Goal: Task Accomplishment & Management: Complete application form

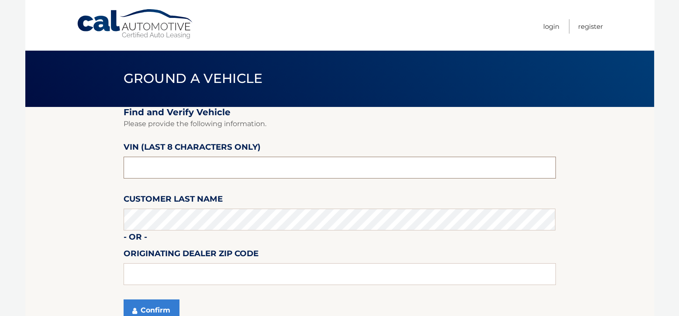
click at [174, 172] on input "text" at bounding box center [339, 168] width 432 height 22
type input "NM121841"
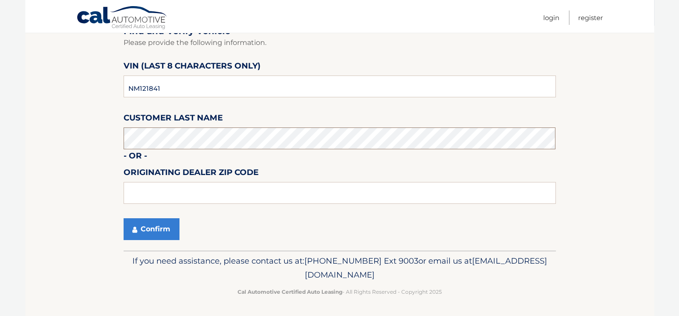
scroll to position [82, 0]
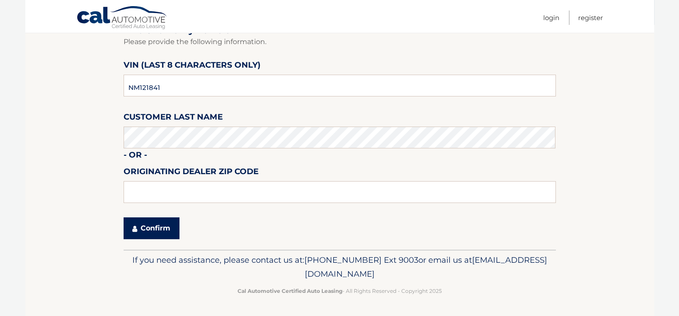
click at [156, 227] on button "Confirm" at bounding box center [151, 228] width 56 height 22
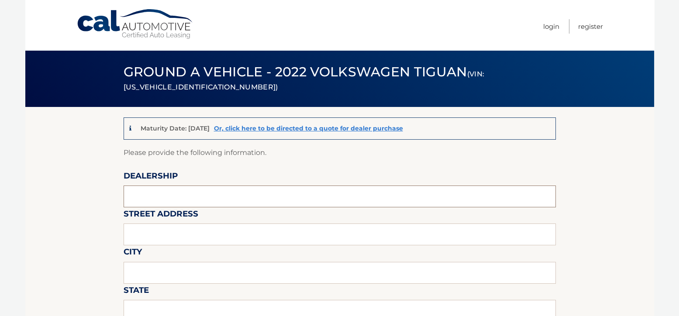
click at [236, 194] on input "text" at bounding box center [339, 196] width 432 height 22
type input "RAMSEY AUTO GROUP"
type input "1555 RTE 17 SOUTH"
type input "RAMSEY"
type input "NJ"
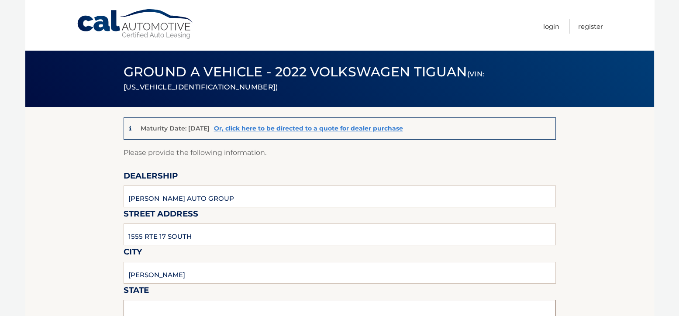
type input "07446"
type input "CHRIS"
type input "2018189600"
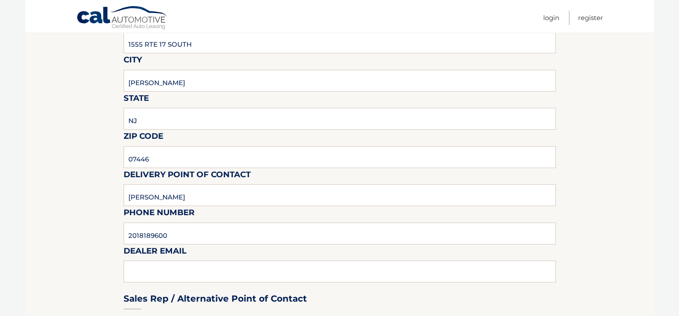
scroll to position [218, 0]
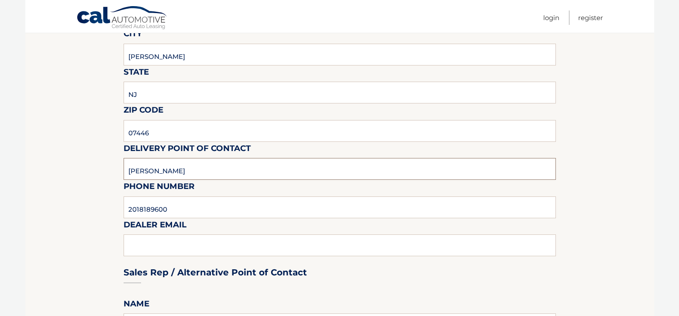
drag, startPoint x: 170, startPoint y: 168, endPoint x: 109, endPoint y: 166, distance: 61.6
type input "[PERSON_NAME]"
drag, startPoint x: 194, startPoint y: 211, endPoint x: 118, endPoint y: 209, distance: 76.0
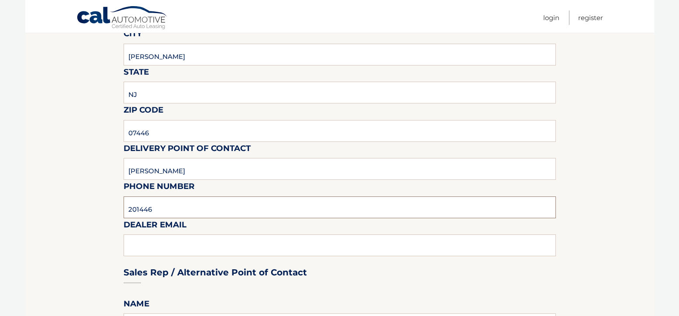
type input "2014466070"
click at [168, 248] on div "Sales Rep / Alternative Point of Contact" at bounding box center [339, 256] width 432 height 62
click at [154, 247] on div "Sales Rep / Alternative Point of Contact" at bounding box center [339, 256] width 432 height 62
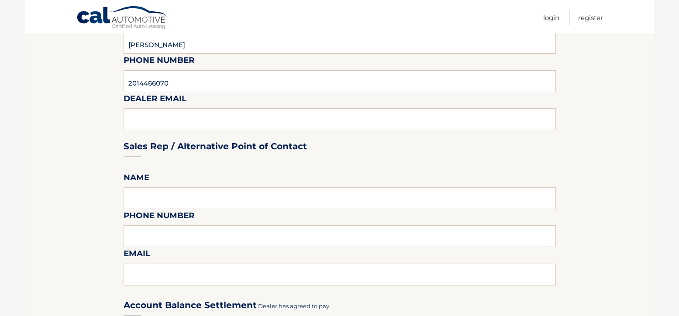
scroll to position [349, 0]
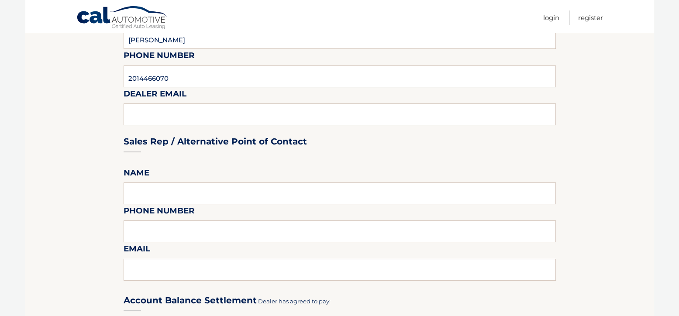
click at [147, 113] on div "Sales Rep / Alternative Point of Contact" at bounding box center [339, 125] width 432 height 62
click at [170, 199] on input "text" at bounding box center [339, 193] width 432 height 22
type input "[PERSON_NAME]"
type input "2014466070"
click at [182, 273] on input "text" at bounding box center [339, 270] width 432 height 22
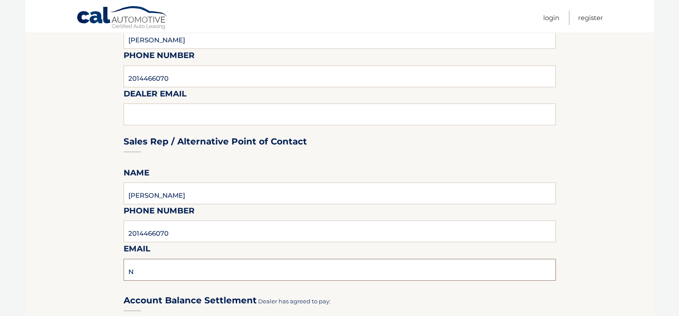
type input "[EMAIL_ADDRESS][DOMAIN_NAME]"
click at [46, 230] on section "Maturity Date: [DATE] Or, click here to be directed to a quote for dealer purch…" at bounding box center [339, 236] width 628 height 956
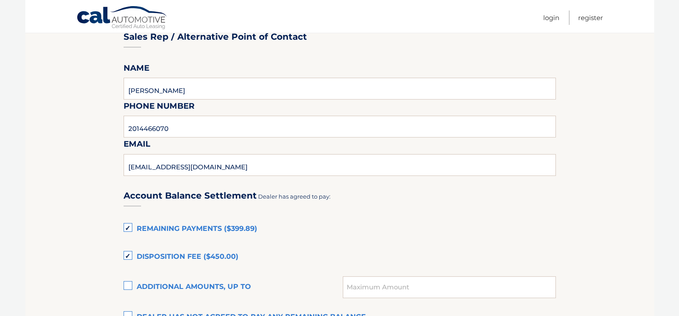
scroll to position [567, 0]
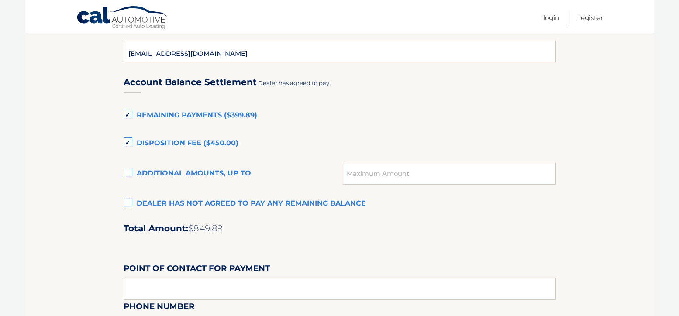
click at [126, 204] on label "Dealer has not agreed to pay any remaining balance" at bounding box center [339, 203] width 432 height 17
click at [0, 0] on input "Dealer has not agreed to pay any remaining balance" at bounding box center [0, 0] width 0 height 0
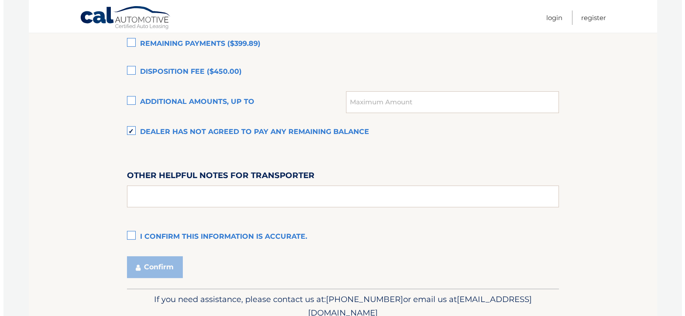
scroll to position [655, 0]
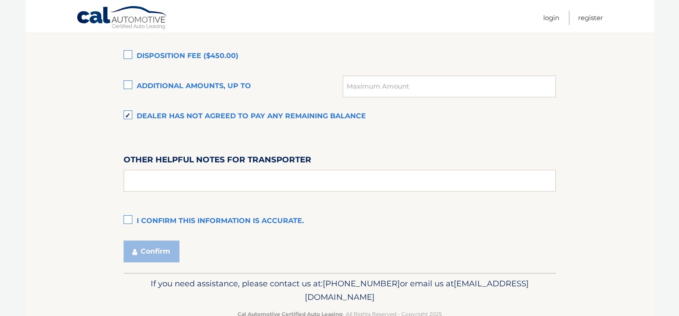
click at [124, 219] on label "I confirm this information is accurate." at bounding box center [339, 221] width 432 height 17
click at [0, 0] on input "I confirm this information is accurate." at bounding box center [0, 0] width 0 height 0
click at [161, 247] on button "Confirm" at bounding box center [151, 251] width 56 height 22
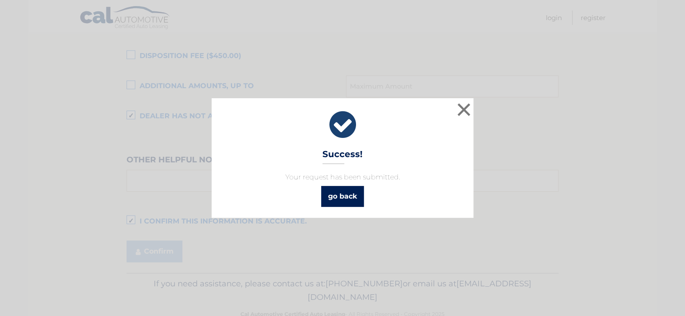
click at [349, 193] on link "go back" at bounding box center [342, 196] width 43 height 21
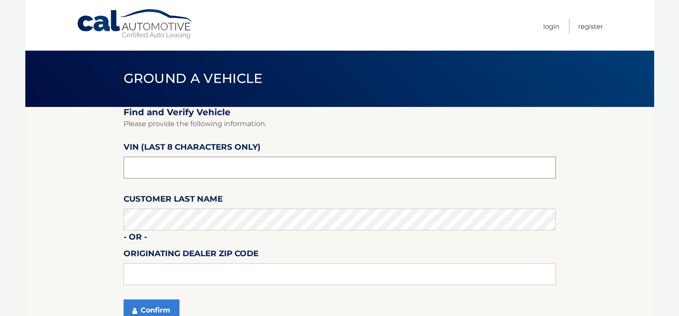
click at [236, 164] on input "text" at bounding box center [339, 168] width 432 height 22
type input "NM132291"
click at [220, 271] on input "text" at bounding box center [339, 274] width 432 height 22
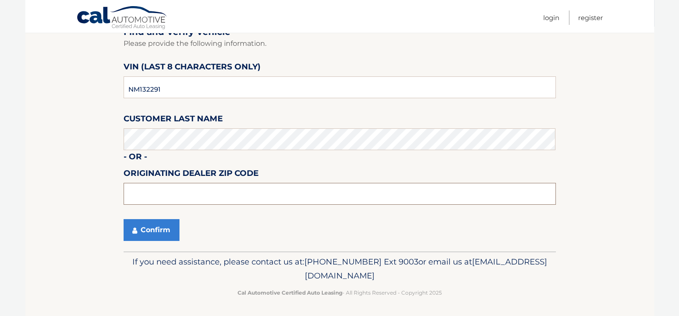
scroll to position [82, 0]
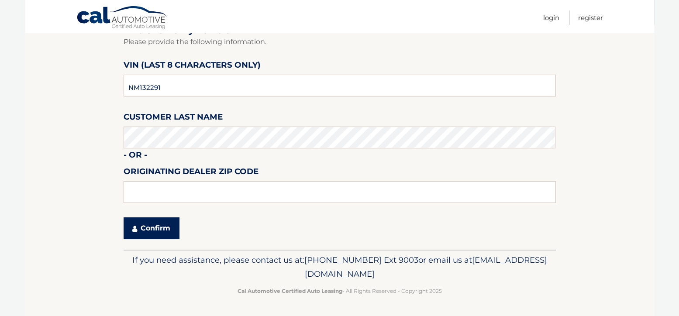
click at [158, 226] on button "Confirm" at bounding box center [151, 228] width 56 height 22
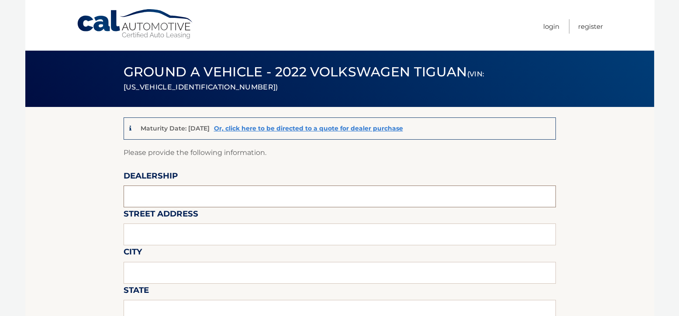
click at [203, 195] on input "text" at bounding box center [339, 196] width 432 height 22
type input "RAMSEY AUTO GROUP"
type input "1555 RTE 17 SOUTH"
type input "RAMSEY"
type input "NJ"
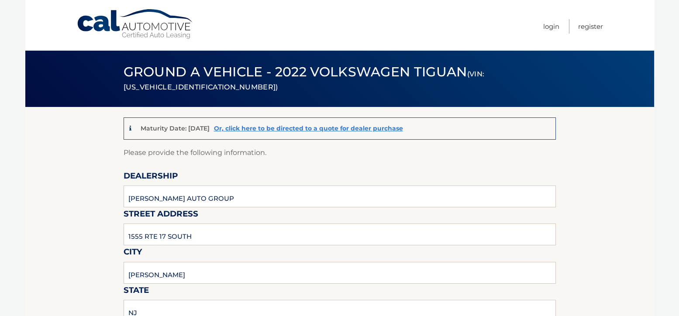
type input "07446"
type input "CHRIS"
type input "2018189600"
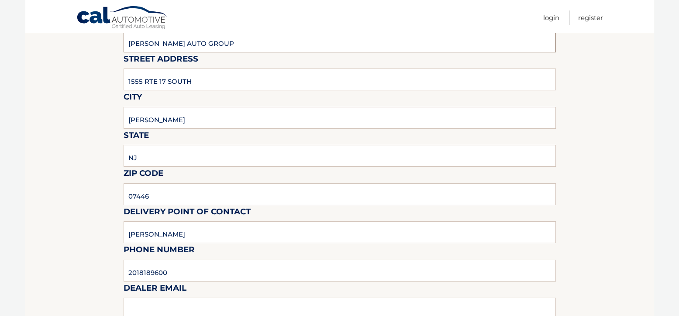
scroll to position [175, 0]
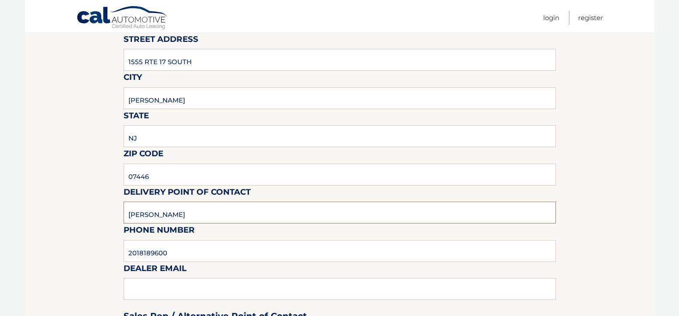
drag, startPoint x: 159, startPoint y: 212, endPoint x: 125, endPoint y: 212, distance: 33.6
click at [125, 212] on input "CHRIS" at bounding box center [339, 213] width 432 height 22
type input "NEVEN VIDUCIC"
drag, startPoint x: 175, startPoint y: 254, endPoint x: 119, endPoint y: 250, distance: 56.8
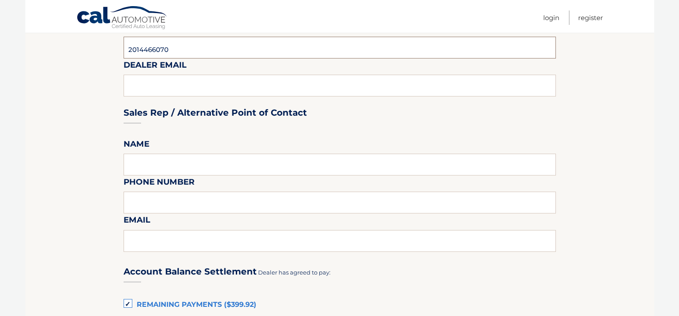
scroll to position [393, 0]
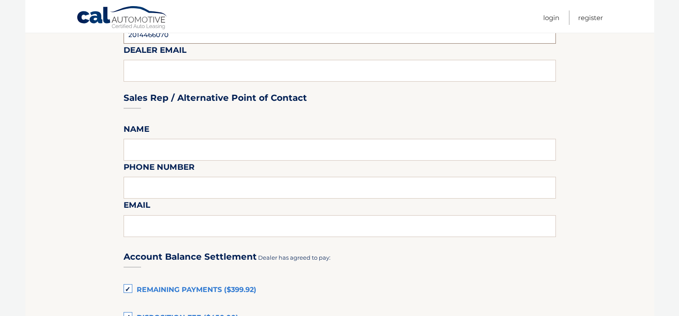
type input "2014466070"
click at [177, 147] on input "text" at bounding box center [339, 150] width 432 height 22
type input "NEVEN VIDUCIC"
type input "2014466070"
click at [175, 231] on input "text" at bounding box center [339, 226] width 432 height 22
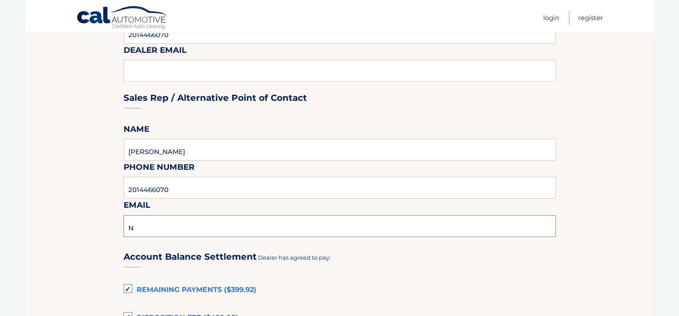
type input "NVIDUCIC@RAMSEYCARS.COM"
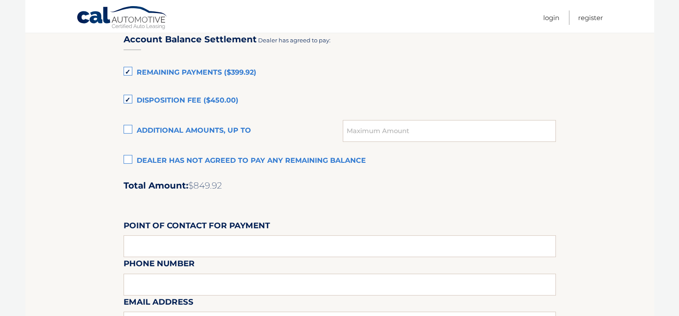
scroll to position [611, 0]
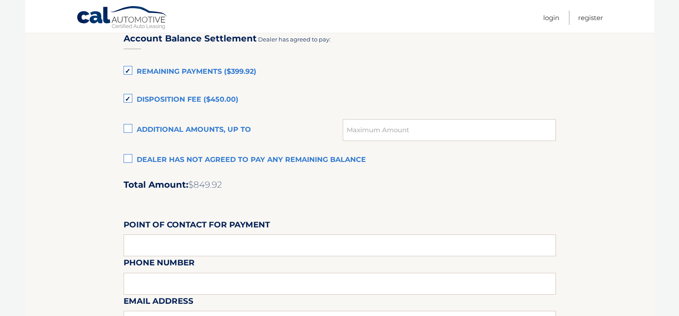
click at [127, 159] on label "Dealer has not agreed to pay any remaining balance" at bounding box center [339, 159] width 432 height 17
click at [0, 0] on input "Dealer has not agreed to pay any remaining balance" at bounding box center [0, 0] width 0 height 0
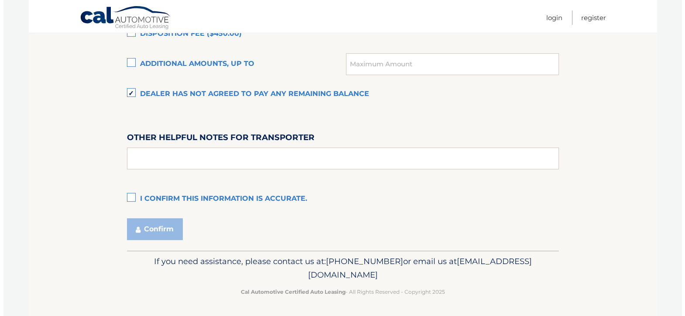
scroll to position [677, 0]
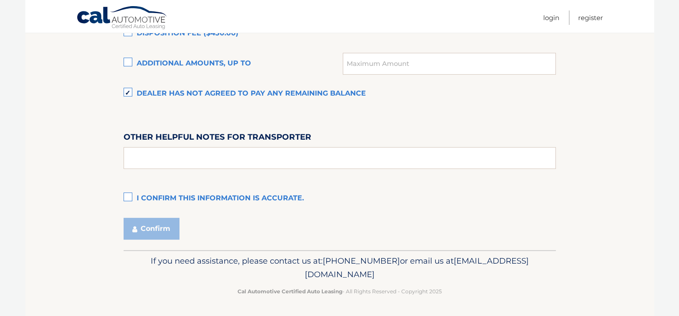
click at [124, 198] on label "I confirm this information is accurate." at bounding box center [339, 198] width 432 height 17
click at [0, 0] on input "I confirm this information is accurate." at bounding box center [0, 0] width 0 height 0
click at [148, 229] on button "Confirm" at bounding box center [151, 229] width 56 height 22
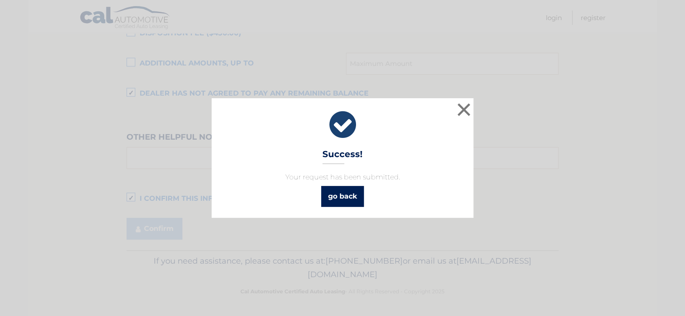
click at [347, 196] on link "go back" at bounding box center [342, 196] width 43 height 21
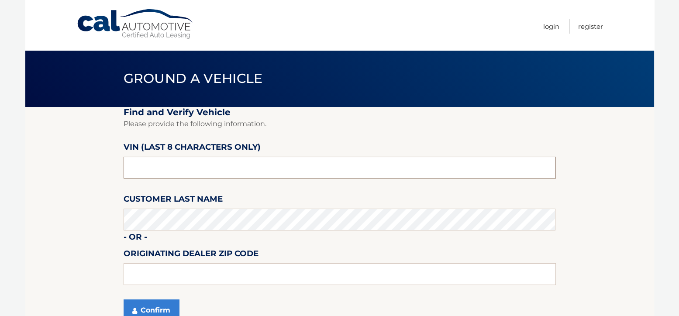
click at [178, 168] on input "text" at bounding box center [339, 168] width 432 height 22
type input "NM121841"
click at [157, 308] on button "Confirm" at bounding box center [151, 310] width 56 height 22
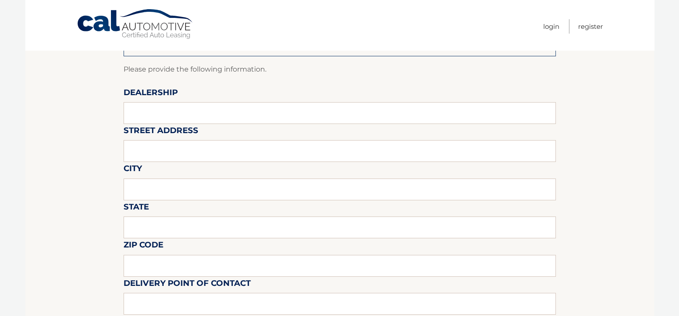
scroll to position [87, 0]
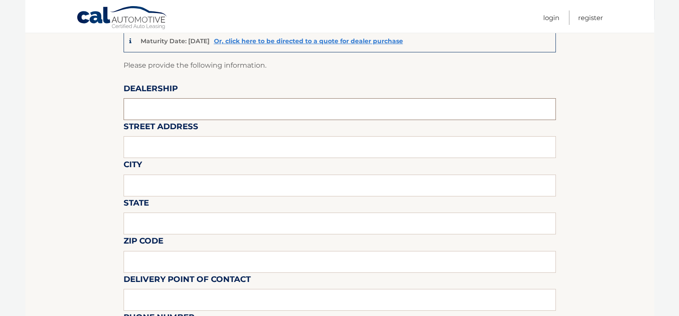
click at [261, 110] on input "text" at bounding box center [339, 109] width 432 height 22
type input "[PERSON_NAME] AUTO GROUP"
type input "1555 RTE 17 SOUTH"
type input "[PERSON_NAME]"
type input "NJ"
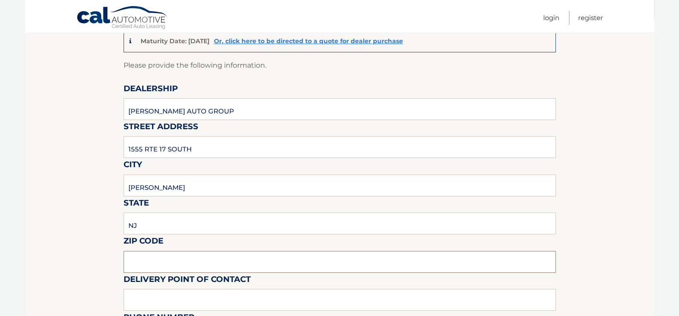
type input "07446"
type input "[PERSON_NAME]"
type input "2018189600"
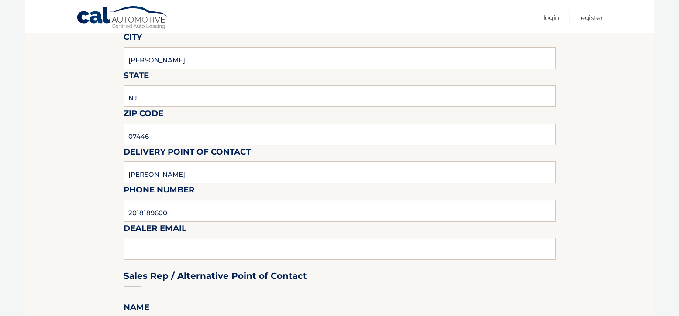
scroll to position [218, 0]
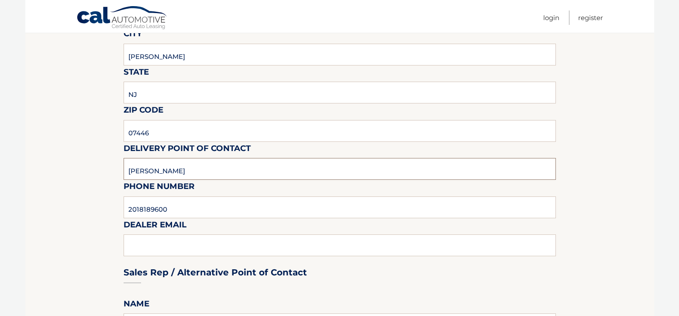
drag, startPoint x: 165, startPoint y: 170, endPoint x: 99, endPoint y: 169, distance: 65.9
type input "[PERSON_NAME]"
type input "[EMAIL_ADDRESS][DOMAIN_NAME]"
drag, startPoint x: 176, startPoint y: 210, endPoint x: 93, endPoint y: 211, distance: 82.9
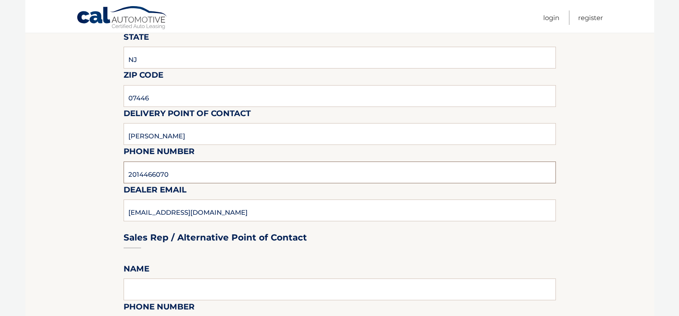
scroll to position [305, 0]
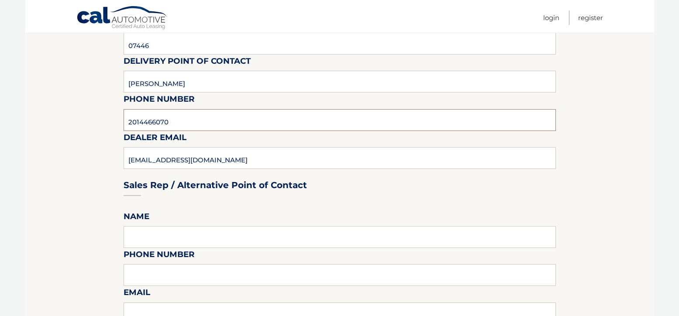
type input "2014466070"
click at [185, 231] on input "text" at bounding box center [339, 237] width 432 height 22
type input "[PERSON_NAME]"
type input "2014466070"
type input "[EMAIL_ADDRESS][DOMAIN_NAME]"
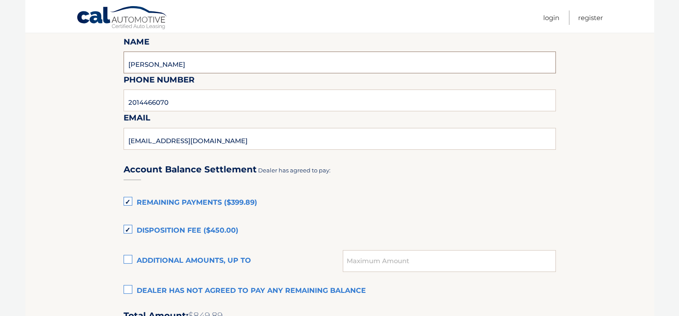
scroll to position [524, 0]
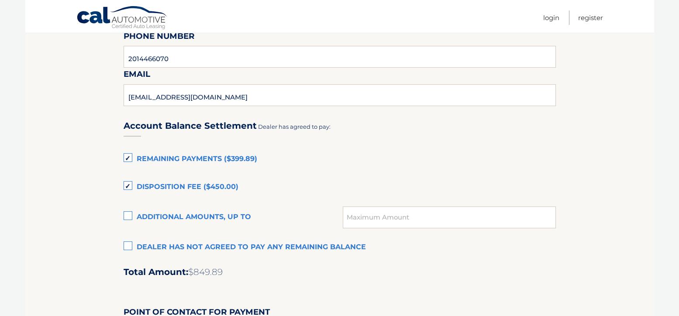
click at [128, 246] on label "Dealer has not agreed to pay any remaining balance" at bounding box center [339, 247] width 432 height 17
click at [0, 0] on input "Dealer has not agreed to pay any remaining balance" at bounding box center [0, 0] width 0 height 0
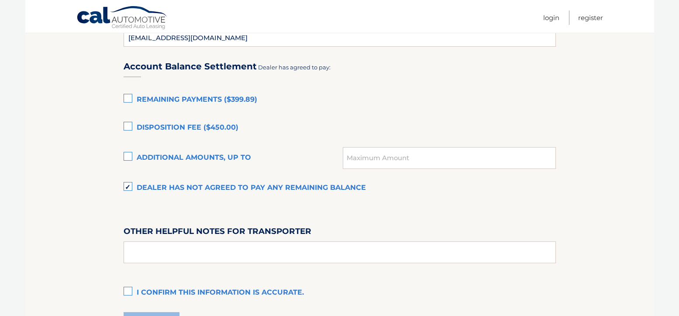
scroll to position [655, 0]
